Goal: Transaction & Acquisition: Purchase product/service

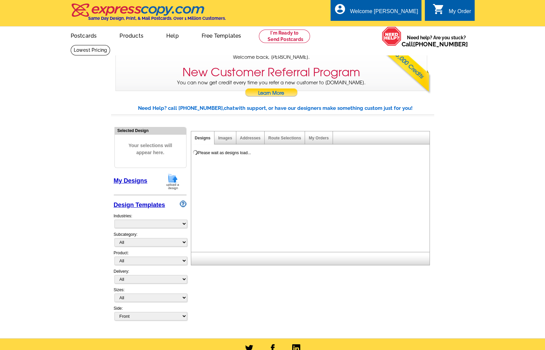
select select "785"
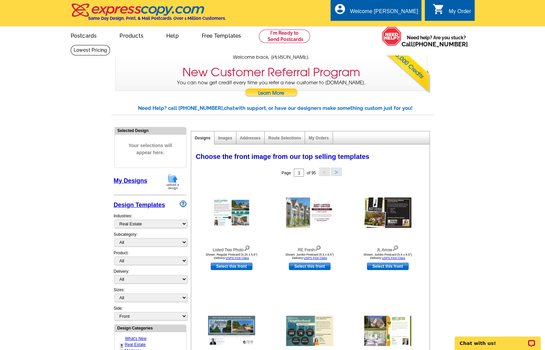
click at [131, 180] on link "My Designs" at bounding box center [131, 181] width 34 height 7
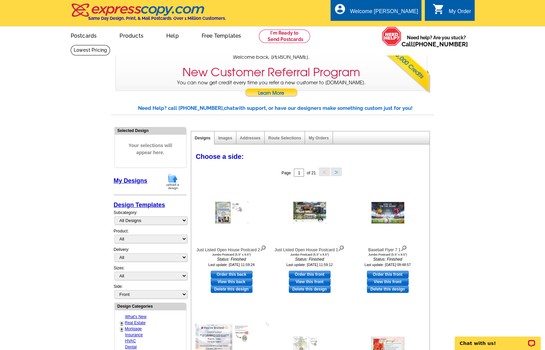
click at [171, 179] on img at bounding box center [172, 181] width 17 height 17
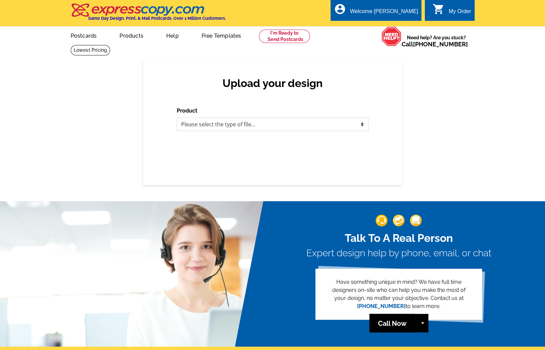
click at [201, 129] on select "Please select the type of file... Postcards Business Cards Letters and flyers G…" at bounding box center [273, 124] width 192 height 13
select select "1"
click at [177, 118] on select "Please select the type of file... Postcards Business Cards Letters and flyers G…" at bounding box center [273, 124] width 192 height 13
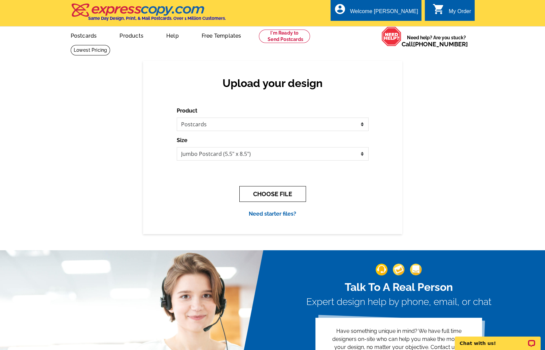
click at [250, 192] on button "CHOOSE FILE" at bounding box center [272, 194] width 67 height 16
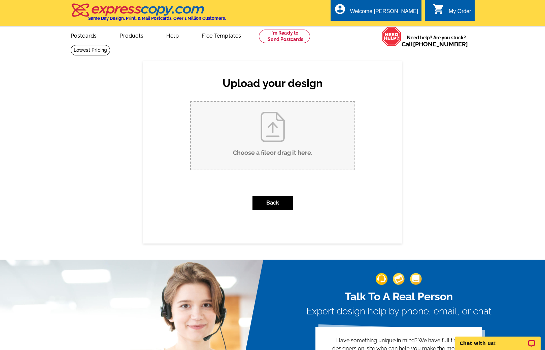
click at [261, 151] on input "Choose a file or drag it here ." at bounding box center [272, 136] width 163 height 68
type input "C:\fakepath\Bash Postcard 2025 (1).pdf"
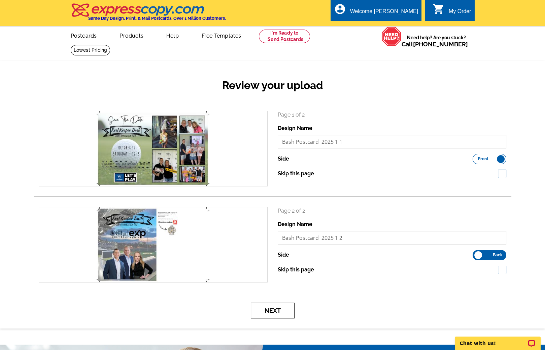
click at [278, 308] on button "Next" at bounding box center [273, 311] width 44 height 16
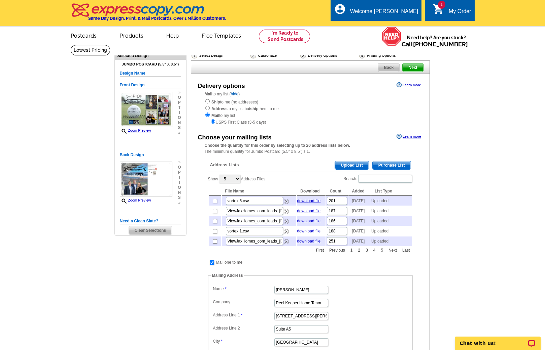
click at [360, 165] on span "Upload List" at bounding box center [351, 165] width 33 height 8
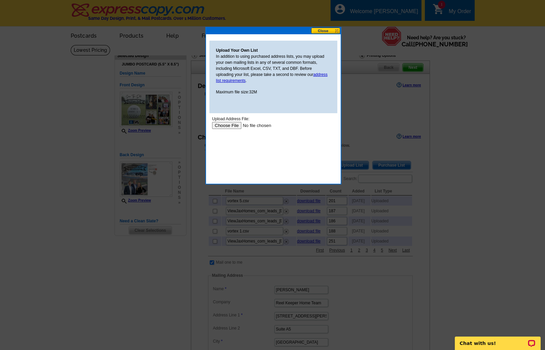
click at [228, 128] on input "file" at bounding box center [254, 125] width 85 height 7
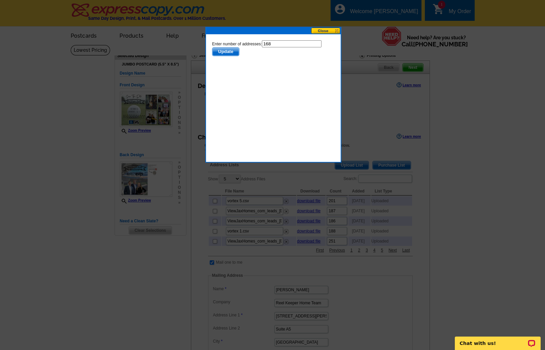
click at [231, 54] on span "Update" at bounding box center [225, 52] width 27 height 8
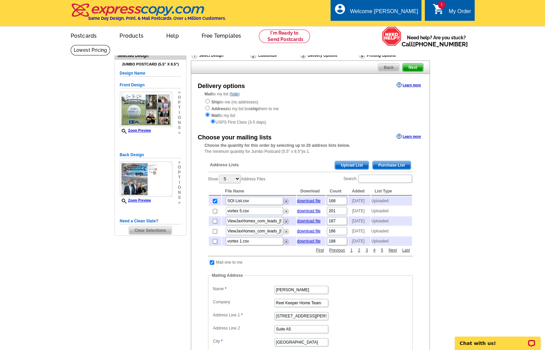
click at [417, 68] on span "Next" at bounding box center [412, 68] width 20 height 8
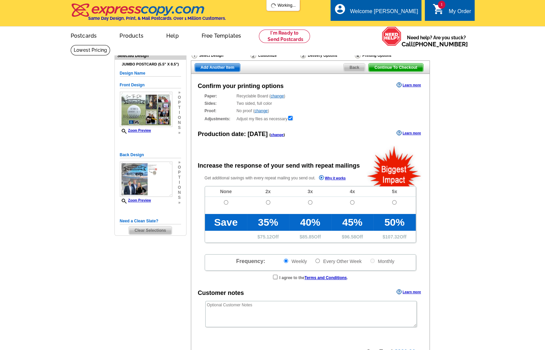
radio input "false"
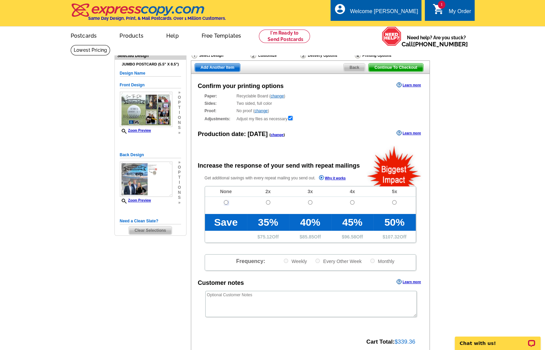
click at [225, 200] on input "radio" at bounding box center [226, 202] width 4 height 4
radio input "true"
click at [387, 69] on span "Continue To Checkout" at bounding box center [395, 68] width 54 height 8
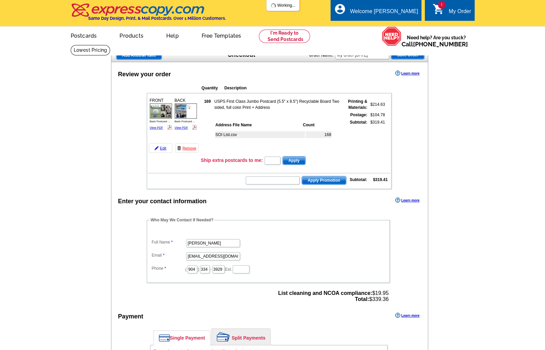
click at [210, 244] on dd "[PERSON_NAME]" at bounding box center [268, 243] width 236 height 10
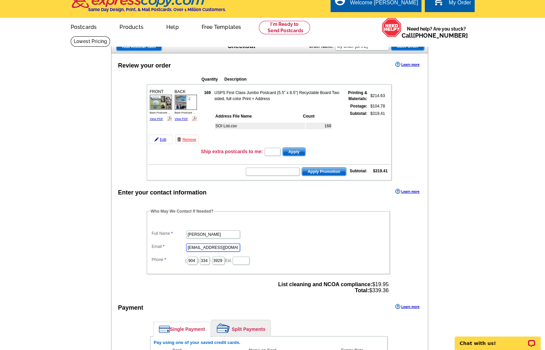
click at [211, 245] on input "[EMAIL_ADDRESS][DOMAIN_NAME]" at bounding box center [213, 248] width 54 height 8
type input "[PERSON_NAME][EMAIL_ADDRESS][DOMAIN_NAME]"
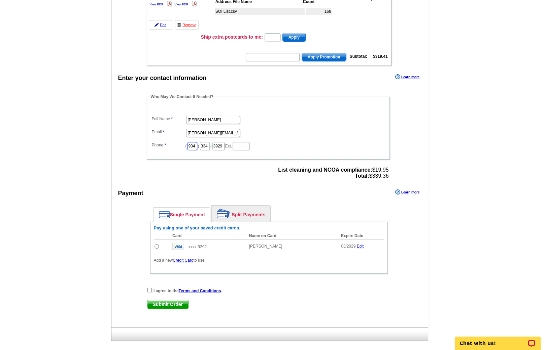
scroll to position [141, 0]
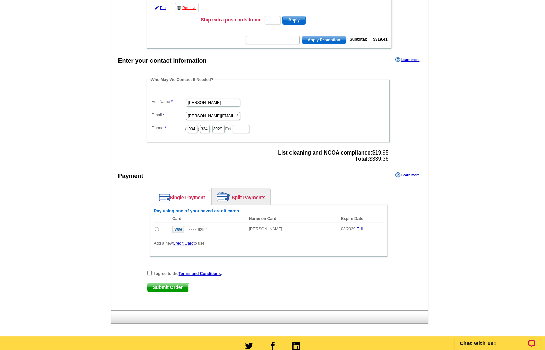
click at [157, 227] on input "radio" at bounding box center [156, 229] width 4 height 4
radio input "true"
click at [148, 271] on input "checkbox" at bounding box center [149, 273] width 4 height 4
checkbox input "true"
click at [156, 284] on span "Submit Order" at bounding box center [167, 288] width 41 height 8
